Goal: Information Seeking & Learning: Learn about a topic

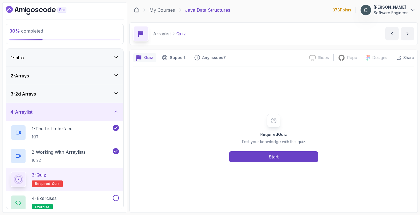
scroll to position [59, 0]
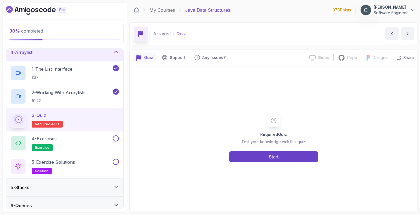
click at [108, 54] on div "4 - Arraylist" at bounding box center [65, 52] width 108 height 7
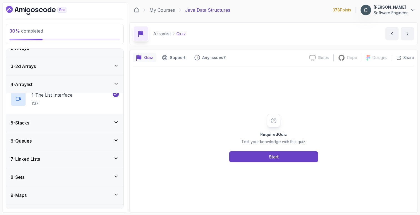
scroll to position [21, 0]
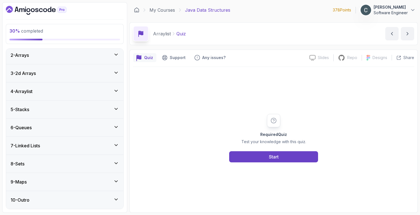
click at [72, 129] on div "6 - Queues" at bounding box center [65, 127] width 108 height 7
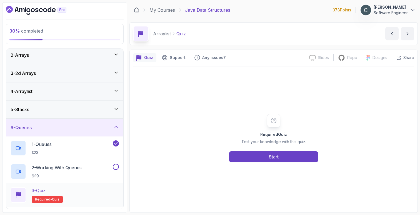
scroll to position [85, 0]
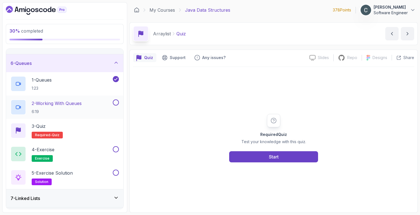
click at [72, 108] on h2 "2 - Working With Queues 6:19" at bounding box center [57, 107] width 50 height 14
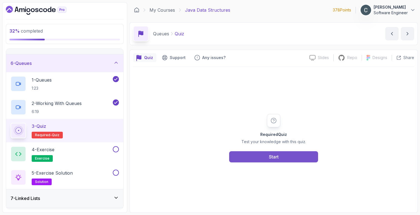
click at [293, 155] on button "Start" at bounding box center [273, 156] width 89 height 11
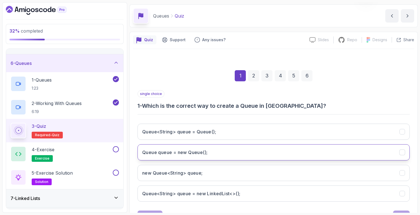
scroll to position [43, 0]
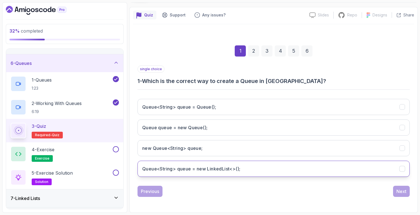
click at [223, 171] on h3 "Queue<String> queue = new LinkedList<>();" at bounding box center [191, 168] width 98 height 7
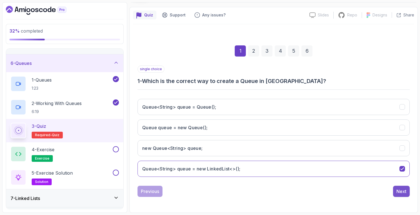
click at [406, 190] on div "Next" at bounding box center [402, 191] width 10 height 7
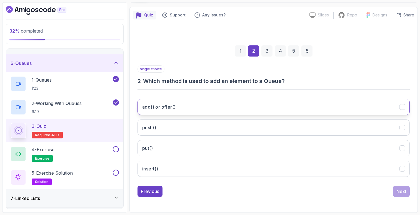
click at [179, 111] on button "add() or offer()" at bounding box center [274, 107] width 272 height 16
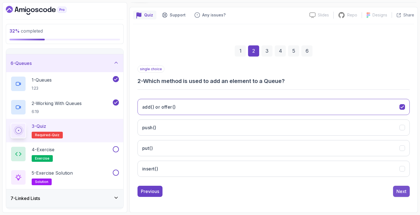
click at [399, 192] on div "Next" at bounding box center [402, 191] width 10 height 7
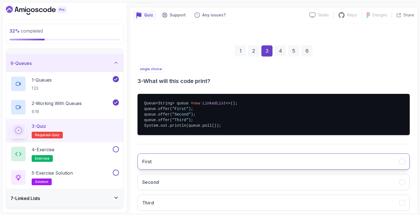
click at [210, 161] on button "First" at bounding box center [274, 161] width 272 height 16
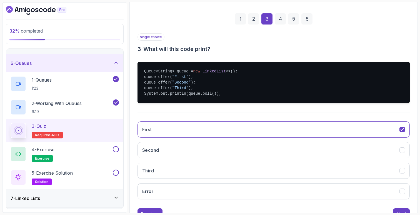
scroll to position [97, 0]
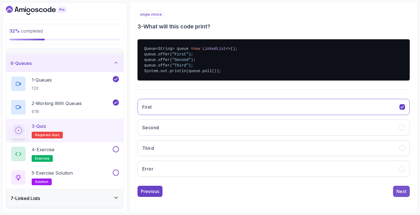
click at [407, 188] on button "Next" at bounding box center [401, 190] width 17 height 11
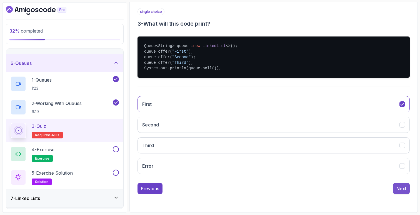
scroll to position [43, 0]
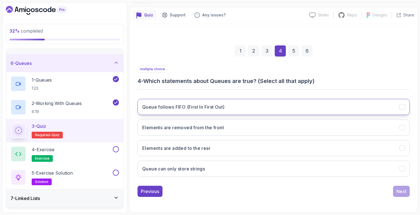
click at [261, 111] on button "Queue follows FIFO (First In First Out)" at bounding box center [274, 107] width 272 height 16
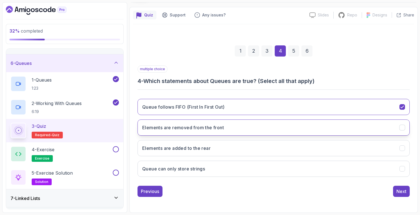
click at [256, 127] on button "Elements are removed from the front" at bounding box center [274, 127] width 272 height 16
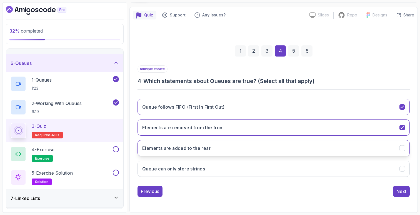
click at [253, 151] on button "Elements are added to the rear" at bounding box center [274, 148] width 272 height 16
click at [405, 191] on div "Next" at bounding box center [402, 191] width 10 height 7
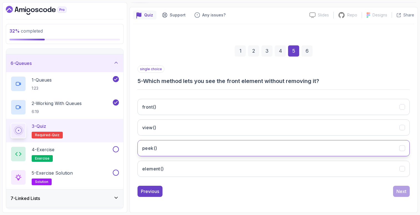
click at [190, 151] on button "peek()" at bounding box center [274, 148] width 272 height 16
click at [405, 194] on div "Next" at bounding box center [402, 191] width 10 height 7
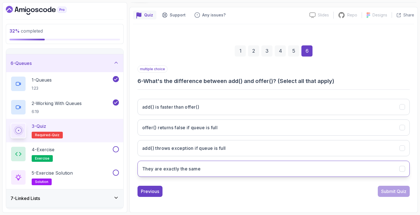
click at [193, 168] on h3 "They are exactly the same" at bounding box center [171, 168] width 58 height 7
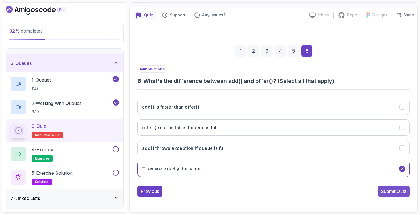
click at [378, 190] on button "Submit Quiz" at bounding box center [394, 190] width 32 height 11
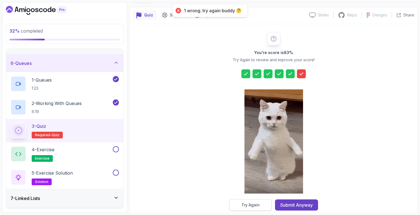
click at [265, 209] on button "Try Again" at bounding box center [250, 205] width 43 height 12
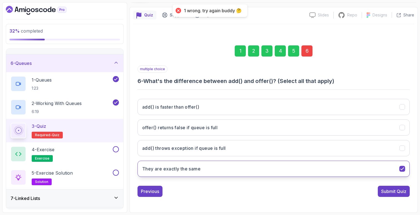
click at [176, 170] on h3 "They are exactly the same" at bounding box center [171, 168] width 58 height 7
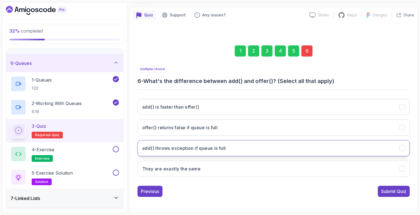
click at [179, 150] on h3 "add() throws exception if queue is full" at bounding box center [184, 148] width 84 height 7
click at [175, 147] on h3 "add() throws exception if queue is full" at bounding box center [184, 148] width 84 height 7
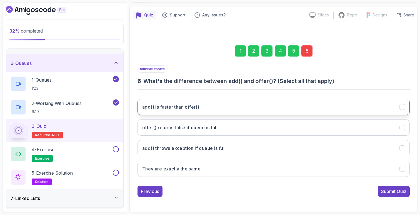
click at [205, 111] on button "add() is faster than offer()" at bounding box center [274, 107] width 272 height 16
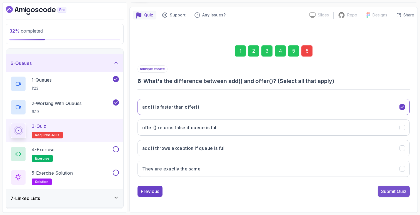
click at [392, 190] on div "Submit Quiz" at bounding box center [393, 191] width 25 height 7
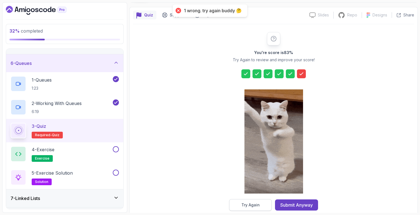
click at [259, 205] on div "Try Again" at bounding box center [251, 205] width 18 height 6
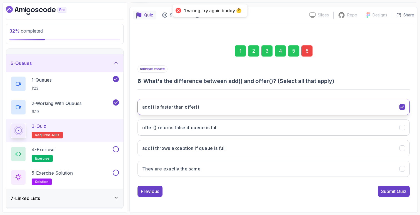
click at [396, 107] on button "add() is faster than offer()" at bounding box center [274, 107] width 272 height 16
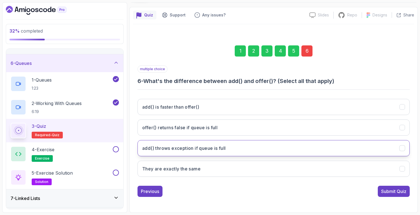
click at [167, 146] on h3 "add() throws exception if queue is full" at bounding box center [184, 148] width 84 height 7
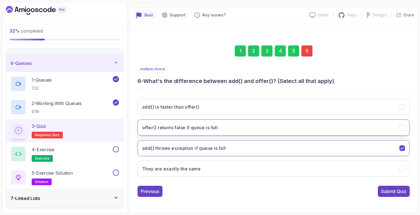
click at [180, 133] on button "offer() returns false if queue is full" at bounding box center [274, 127] width 272 height 16
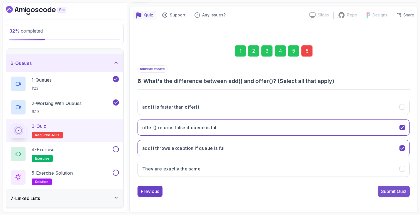
click at [392, 194] on button "Submit Quiz" at bounding box center [394, 190] width 32 height 11
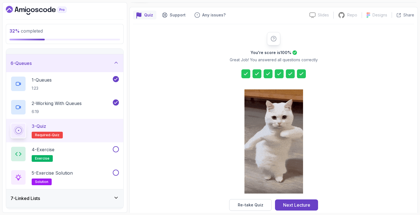
click at [302, 75] on icon at bounding box center [302, 74] width 6 height 6
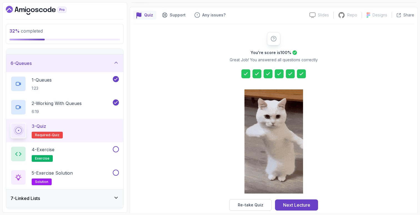
click at [259, 212] on div "You're score is 100 % Great Job! You answered all questions correctly Re-take Q…" at bounding box center [273, 121] width 281 height 194
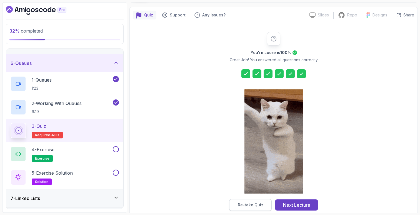
click at [260, 206] on div "Re-take Quiz" at bounding box center [251, 205] width 26 height 6
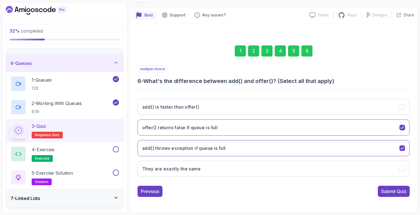
click at [307, 51] on div "6" at bounding box center [307, 50] width 11 height 11
click at [397, 192] on div "Submit Quiz" at bounding box center [393, 191] width 25 height 7
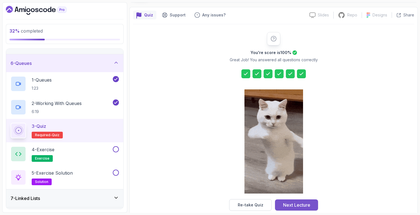
click at [287, 203] on div "Next Lecture" at bounding box center [296, 204] width 27 height 7
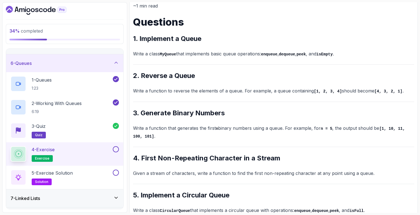
scroll to position [72, 0]
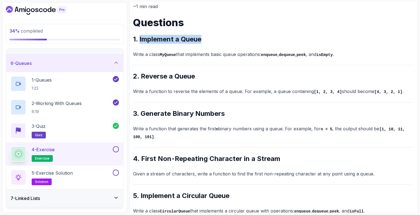
drag, startPoint x: 140, startPoint y: 39, endPoint x: 210, endPoint y: 41, distance: 69.5
click at [210, 41] on h2 "1. Implement a Queue" at bounding box center [273, 39] width 281 height 9
copy h2 "Implement a Queue"
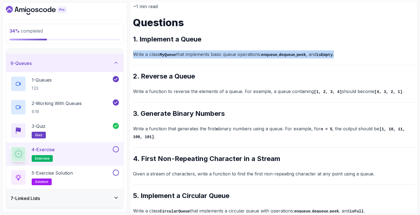
drag, startPoint x: 134, startPoint y: 54, endPoint x: 367, endPoint y: 54, distance: 233.3
click at [367, 54] on p "Write a class MyQueue that implements basic queue operations: enqueue , dequeue…" at bounding box center [273, 54] width 281 height 8
copy p "Write a class MyQueue that implements basic queue operations: enqueue , dequeue…"
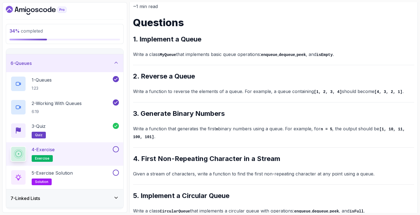
drag, startPoint x: 143, startPoint y: 76, endPoint x: 198, endPoint y: 78, distance: 55.1
click at [198, 78] on h2 "2. Reverse a Queue" at bounding box center [273, 76] width 281 height 9
drag, startPoint x: 195, startPoint y: 76, endPoint x: 142, endPoint y: 78, distance: 53.7
click at [142, 78] on h2 "2. Reverse a Queue" at bounding box center [273, 76] width 281 height 9
copy h2 "Reverse a Queue"
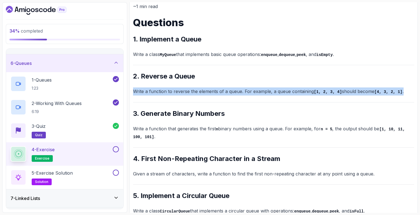
drag, startPoint x: 134, startPoint y: 92, endPoint x: 405, endPoint y: 90, distance: 270.8
click at [405, 90] on p "Write a function to reverse the elements of a queue. For example, a queue conta…" at bounding box center [273, 91] width 281 height 8
copy p "Write a function to reverse the elements of a queue. For example, a queue conta…"
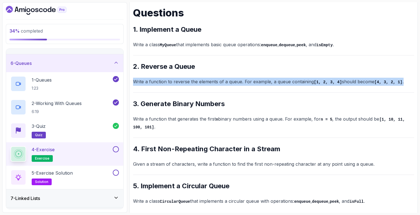
scroll to position [85, 0]
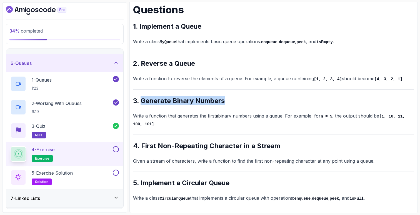
drag, startPoint x: 142, startPoint y: 101, endPoint x: 232, endPoint y: 104, distance: 90.4
click at [232, 104] on h2 "3. Generate Binary Numbers" at bounding box center [273, 100] width 281 height 9
copy h2 "Generate Binary Numbers"
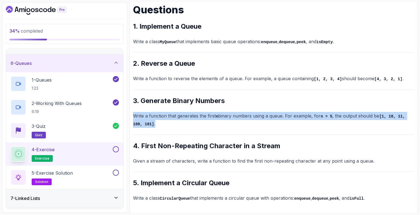
drag, startPoint x: 134, startPoint y: 114, endPoint x: 162, endPoint y: 121, distance: 28.2
click at [162, 121] on p "Write a function that generates the first n binary numbers using a queue. For e…" at bounding box center [273, 120] width 281 height 16
copy p "Write a function that generates the first n binary numbers using a queue. For e…"
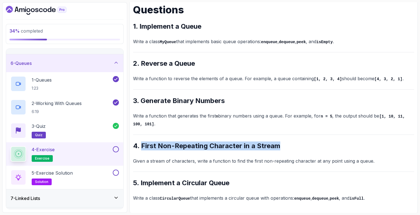
drag, startPoint x: 142, startPoint y: 145, endPoint x: 292, endPoint y: 147, distance: 150.2
click at [292, 147] on h2 "4. First Non-Repeating Character in a Stream" at bounding box center [273, 145] width 281 height 9
copy h2 "First Non-Repeating Character in a Stream"
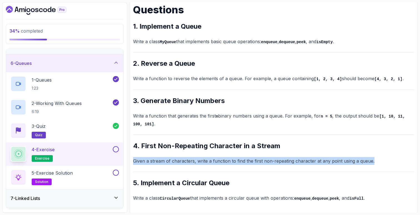
drag, startPoint x: 133, startPoint y: 161, endPoint x: 374, endPoint y: 163, distance: 240.8
click at [374, 163] on p "Given a stream of characters, write a function to find the first non-repeating …" at bounding box center [273, 161] width 281 height 8
copy p "Given a stream of characters, write a function to find the first non-repeating …"
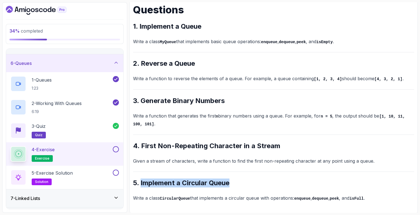
drag, startPoint x: 141, startPoint y: 184, endPoint x: 249, endPoint y: 185, distance: 107.9
click at [249, 185] on h2 "5. Implement a Circular Queue" at bounding box center [273, 182] width 281 height 9
copy h2 "Implement a Circular Queue"
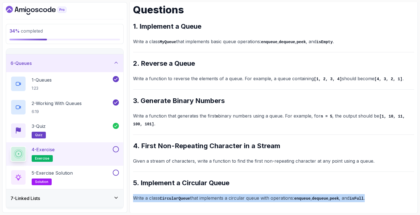
drag, startPoint x: 135, startPoint y: 198, endPoint x: 375, endPoint y: 196, distance: 240.2
click at [375, 196] on p "Write a class CircularQueue that implements a circular queue with operations: e…" at bounding box center [273, 198] width 281 height 8
copy p "Write a class CircularQueue that implements a circular queue with operations: e…"
click at [86, 175] on div "5 - Exercise Solution solution" at bounding box center [61, 177] width 101 height 16
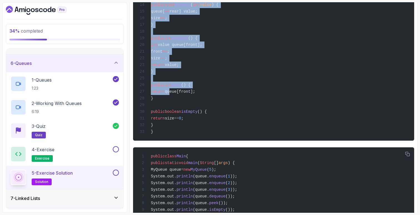
scroll to position [229, 0]
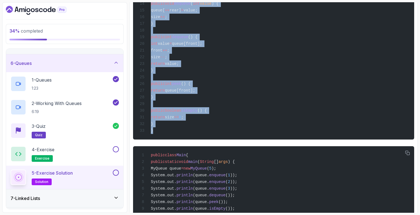
drag, startPoint x: 152, startPoint y: 60, endPoint x: 175, endPoint y: 137, distance: 80.7
click at [175, 136] on div "public class MyQueue { private int [] queue; private int front; private int rea…" at bounding box center [274, 23] width 272 height 225
